Goal: Use online tool/utility: Utilize a website feature to perform a specific function

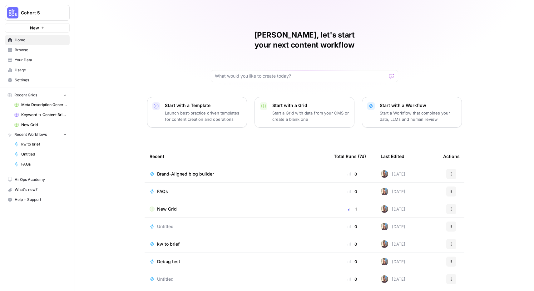
click at [184, 171] on span "Brand-Aligned blog builder" at bounding box center [185, 174] width 57 height 6
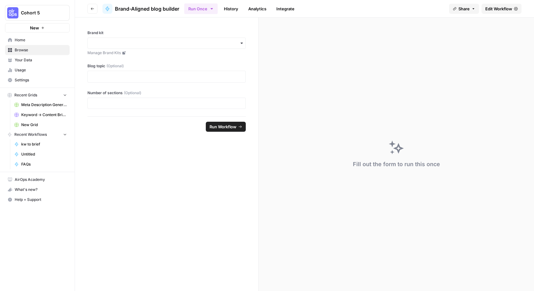
click at [218, 194] on form "Brand kit Manage Brand Kits Blog topic (Optional) Number of sections (Optional)…" at bounding box center [167, 153] width 184 height 273
